Goal: Task Accomplishment & Management: Manage account settings

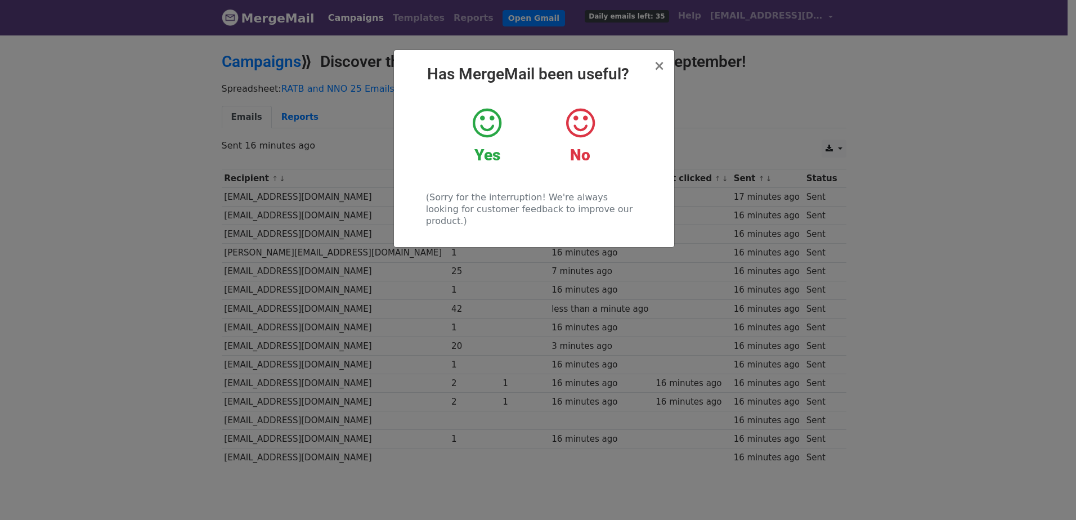
click at [493, 135] on icon at bounding box center [487, 123] width 29 height 34
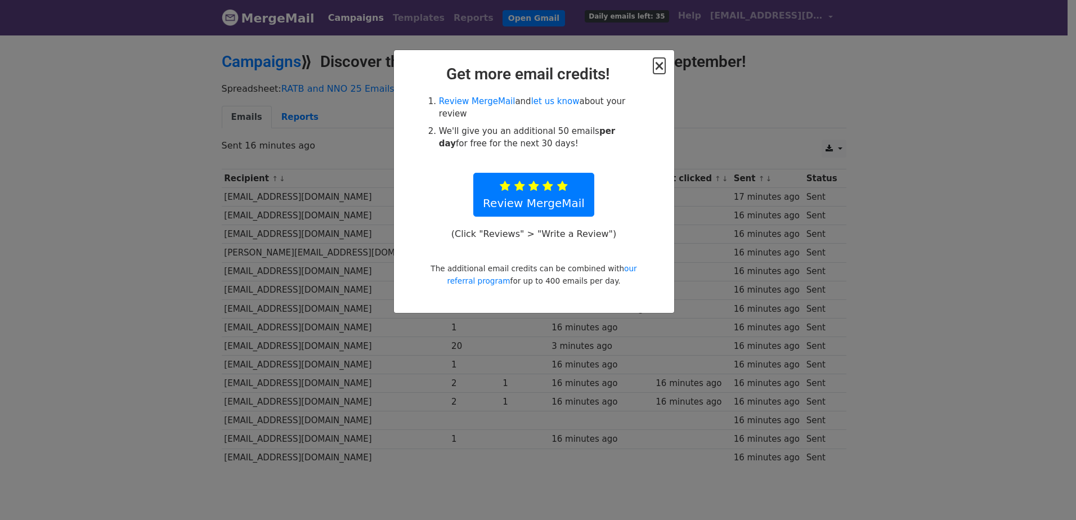
click at [664, 67] on span "×" at bounding box center [658, 66] width 11 height 16
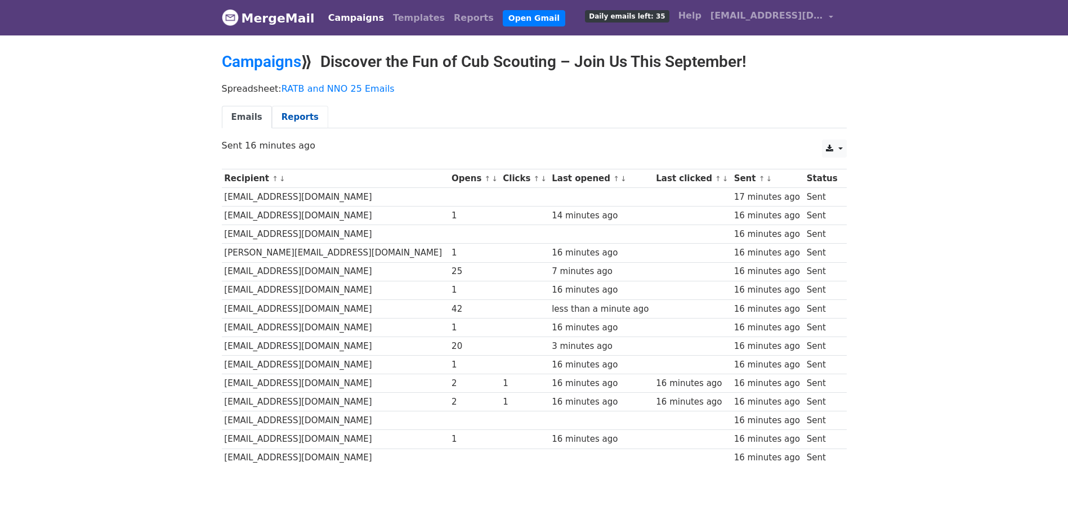
click at [308, 121] on link "Reports" at bounding box center [300, 117] width 56 height 23
